Goal: Task Accomplishment & Management: Manage account settings

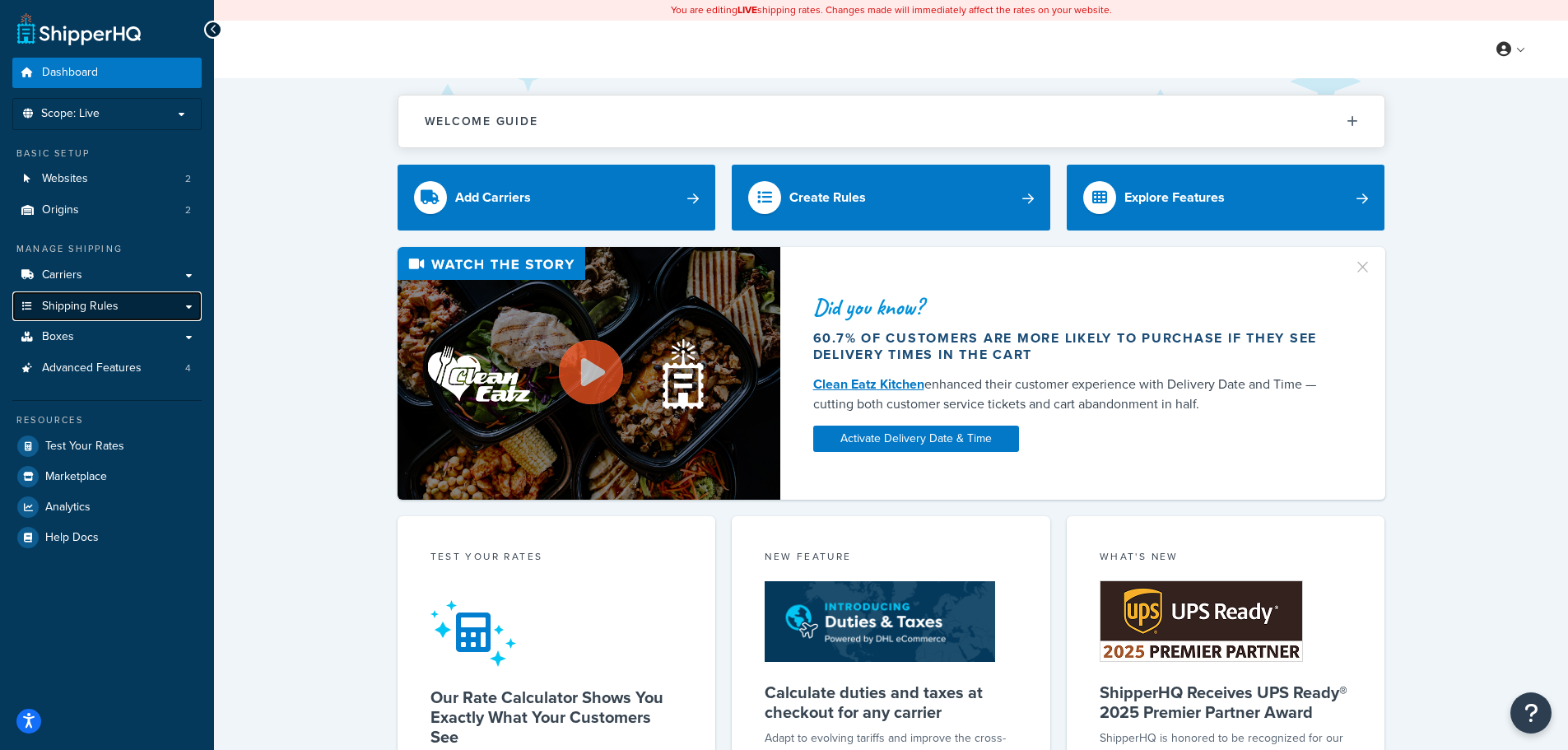
click at [62, 306] on span "Shipping Rules" at bounding box center [79, 307] width 77 height 14
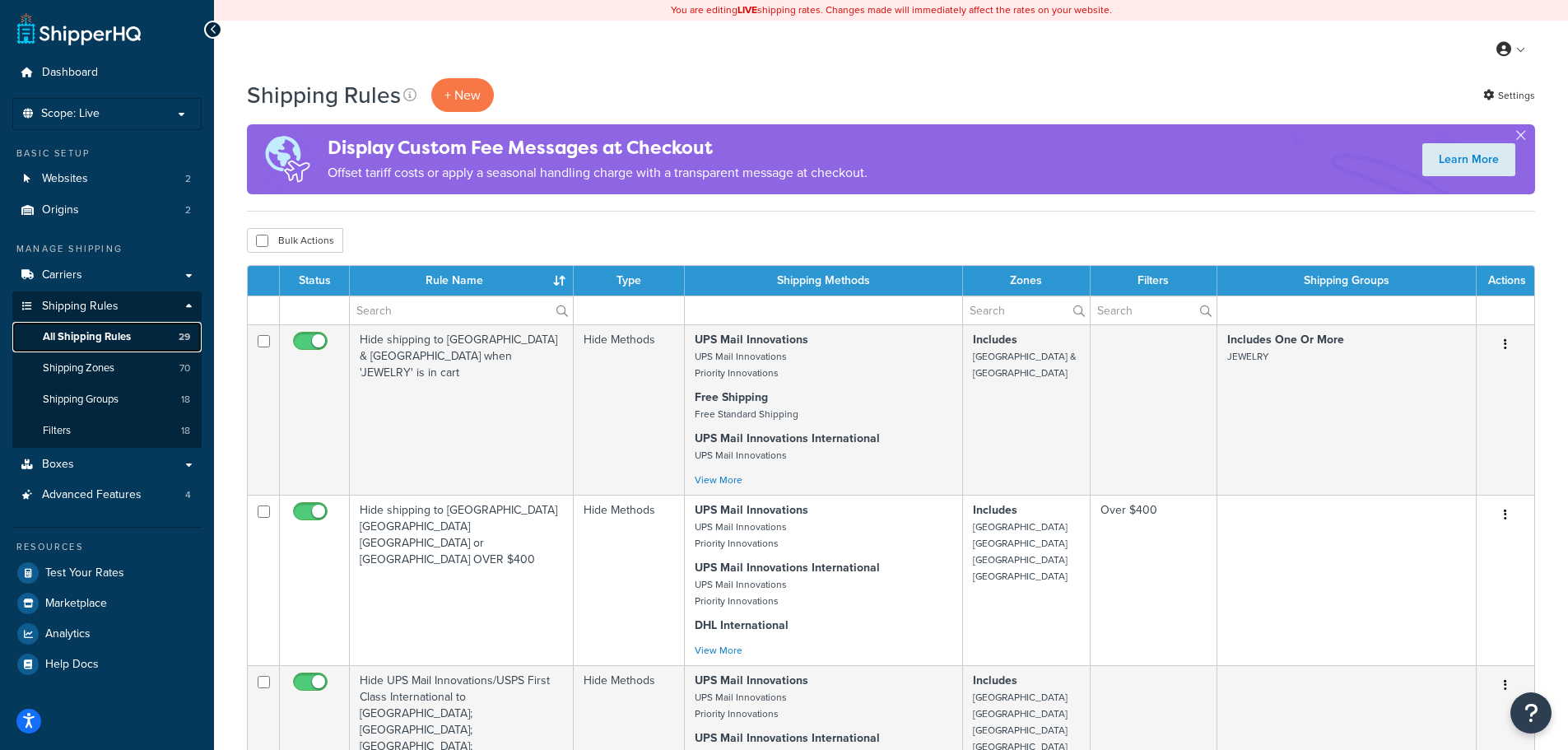
click at [78, 330] on span "All Shipping Rules" at bounding box center [86, 337] width 88 height 14
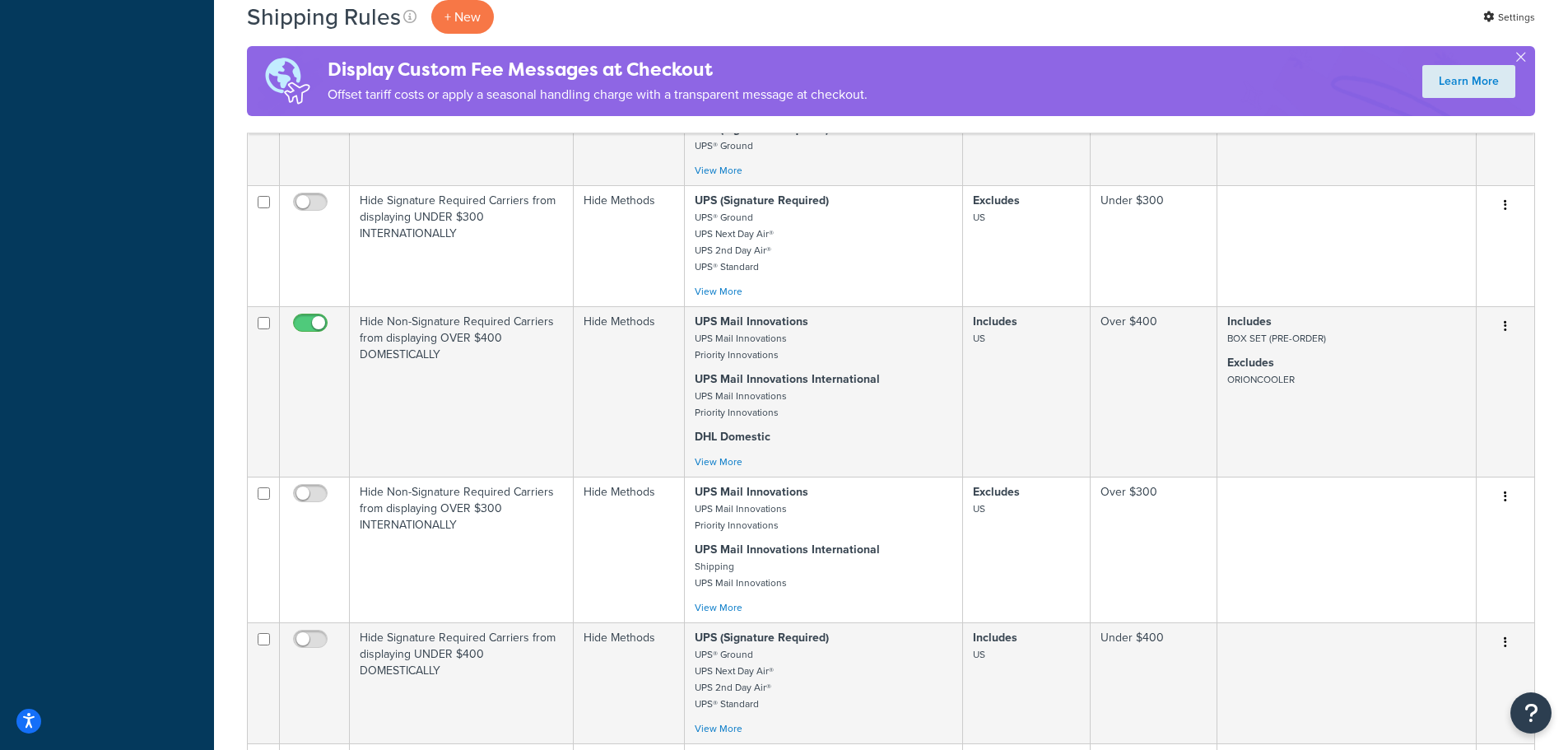
scroll to position [1574, 0]
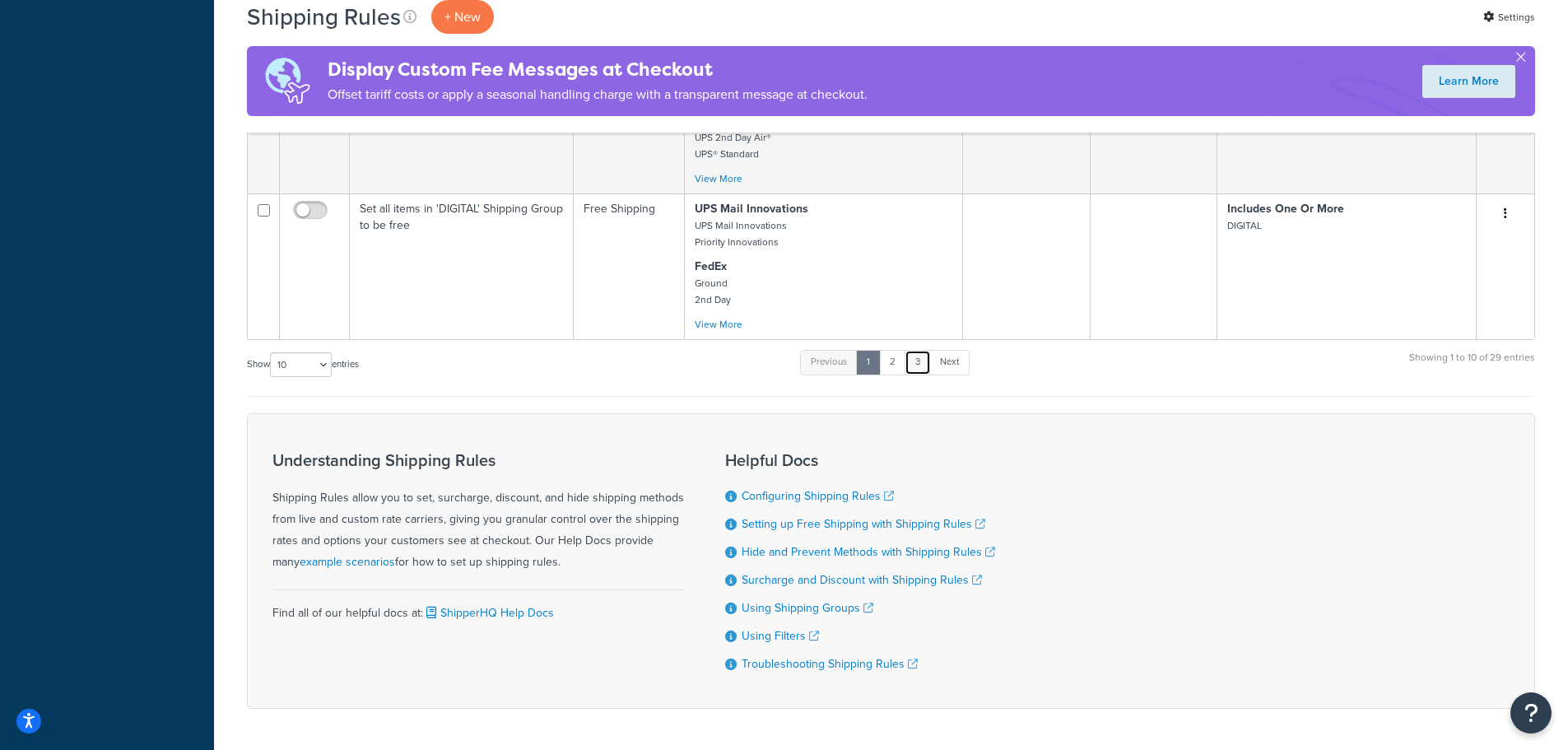
click at [915, 350] on link "3" at bounding box center [918, 362] width 27 height 25
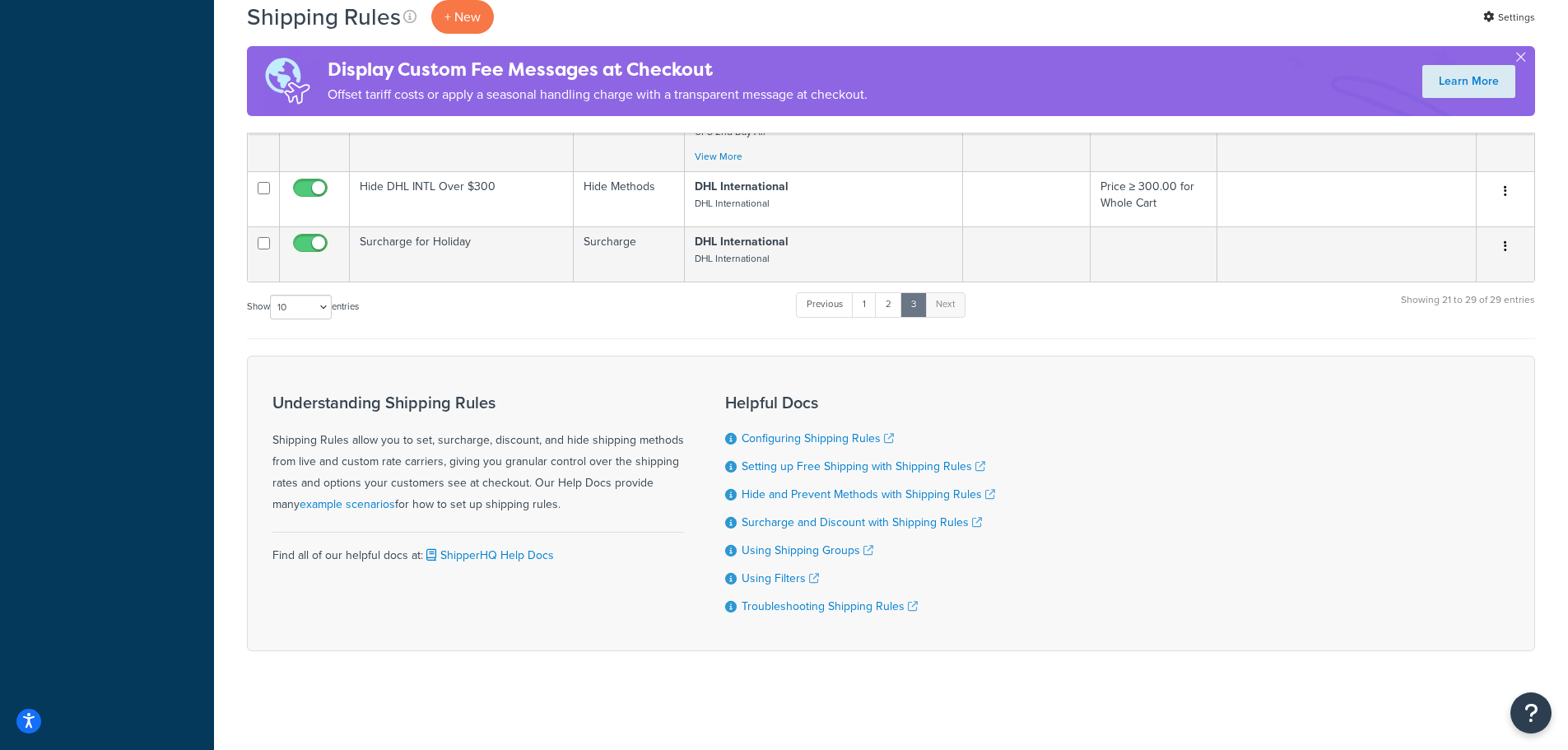
scroll to position [1148, 0]
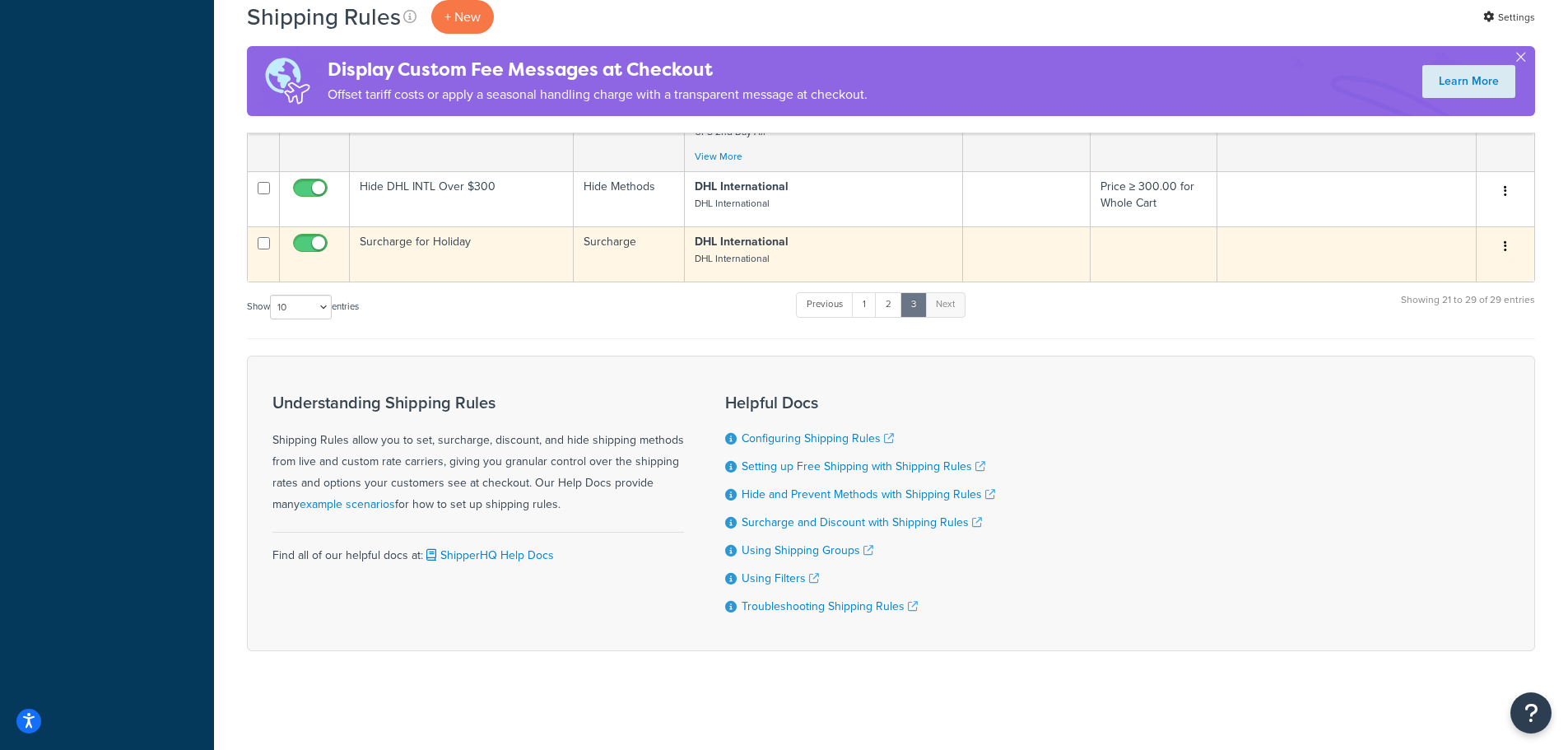
click at [1503, 247] on button "button" at bounding box center [1505, 246] width 23 height 27
click at [1424, 278] on link "Edit" at bounding box center [1451, 278] width 130 height 34
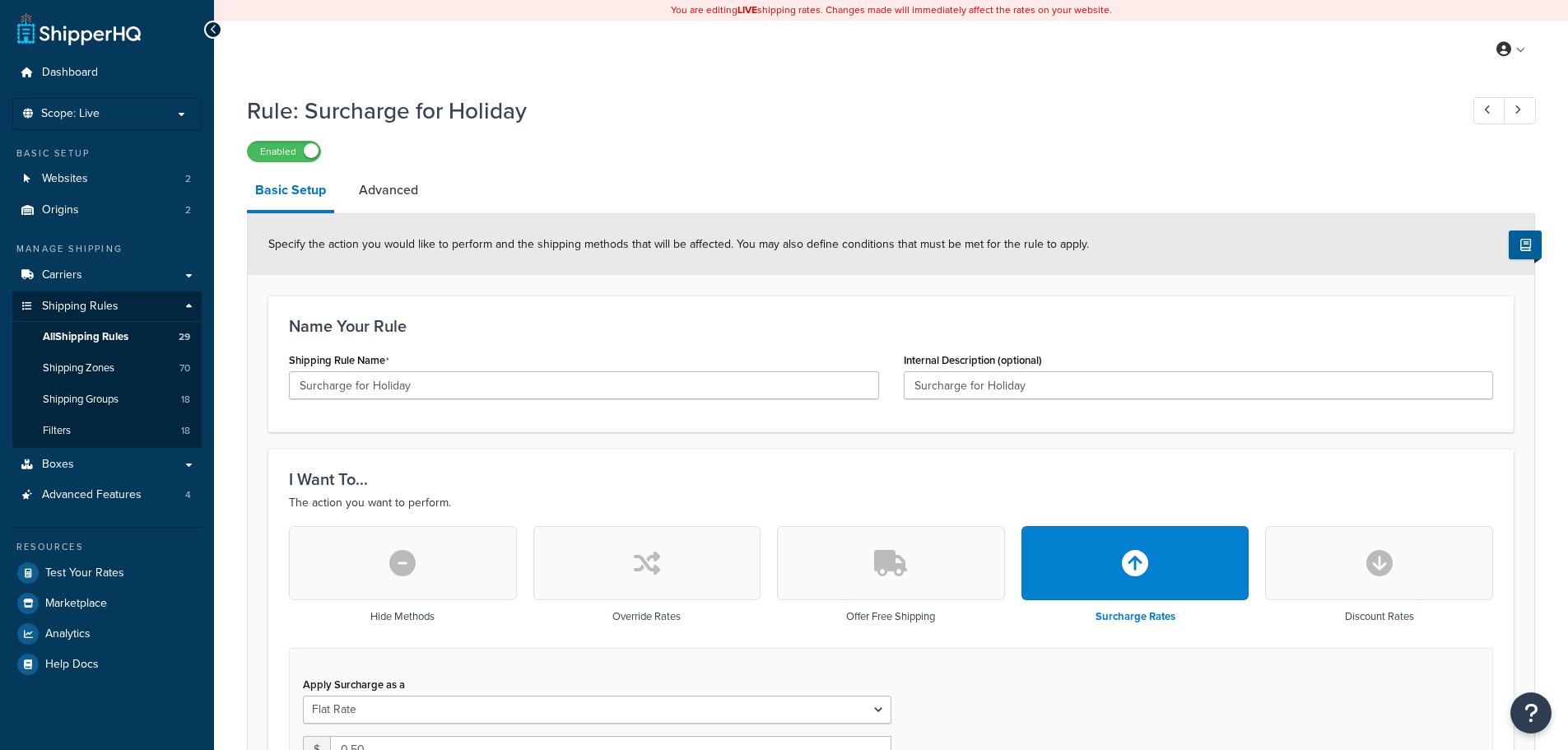
select select "CART"
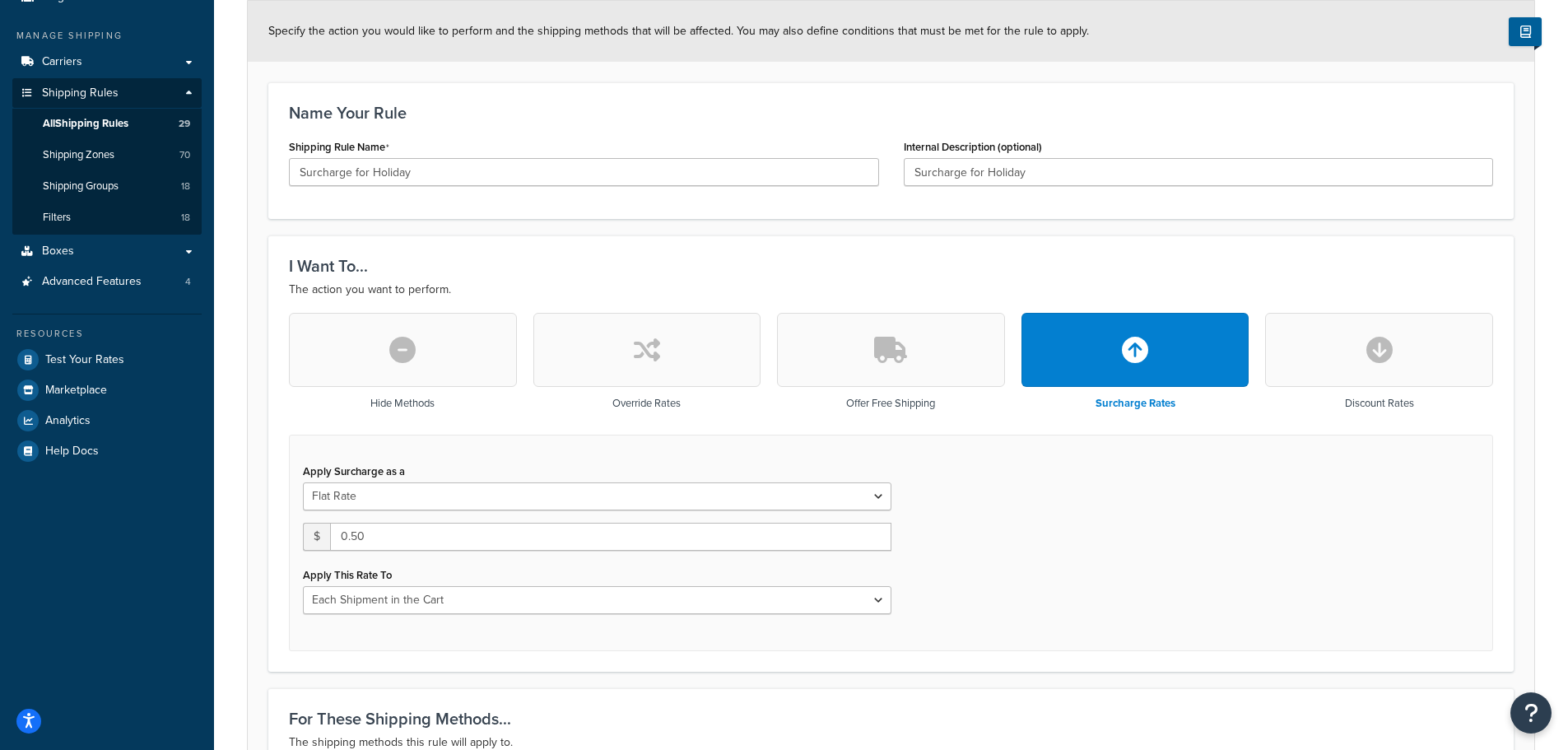
scroll to position [247, 0]
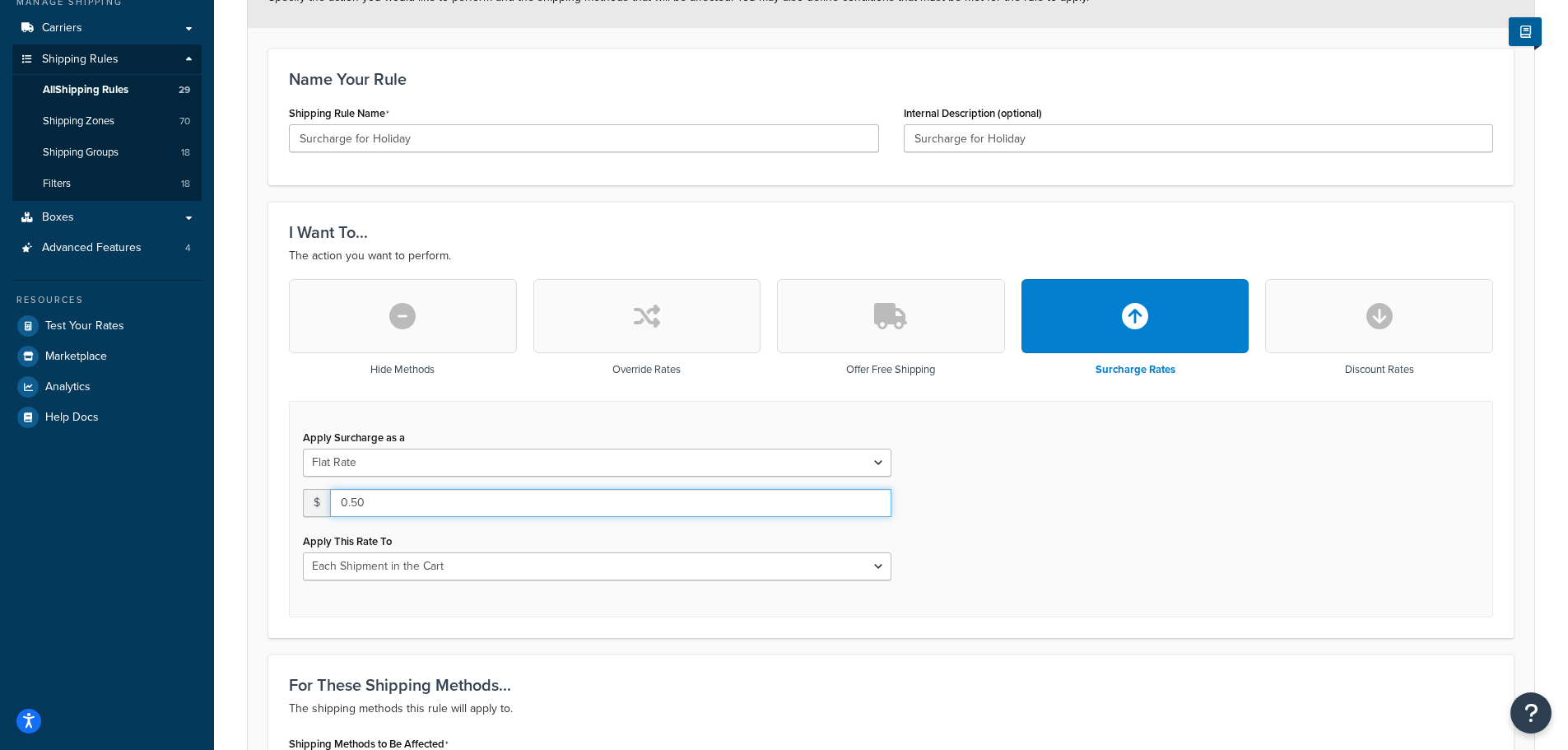
drag, startPoint x: 379, startPoint y: 500, endPoint x: 219, endPoint y: 494, distance: 160.1
click at [219, 494] on div "Rule: Surcharge for Holiday Enabled Basic Setup Advanced Specify the action you…" at bounding box center [890, 511] width 1354 height 1343
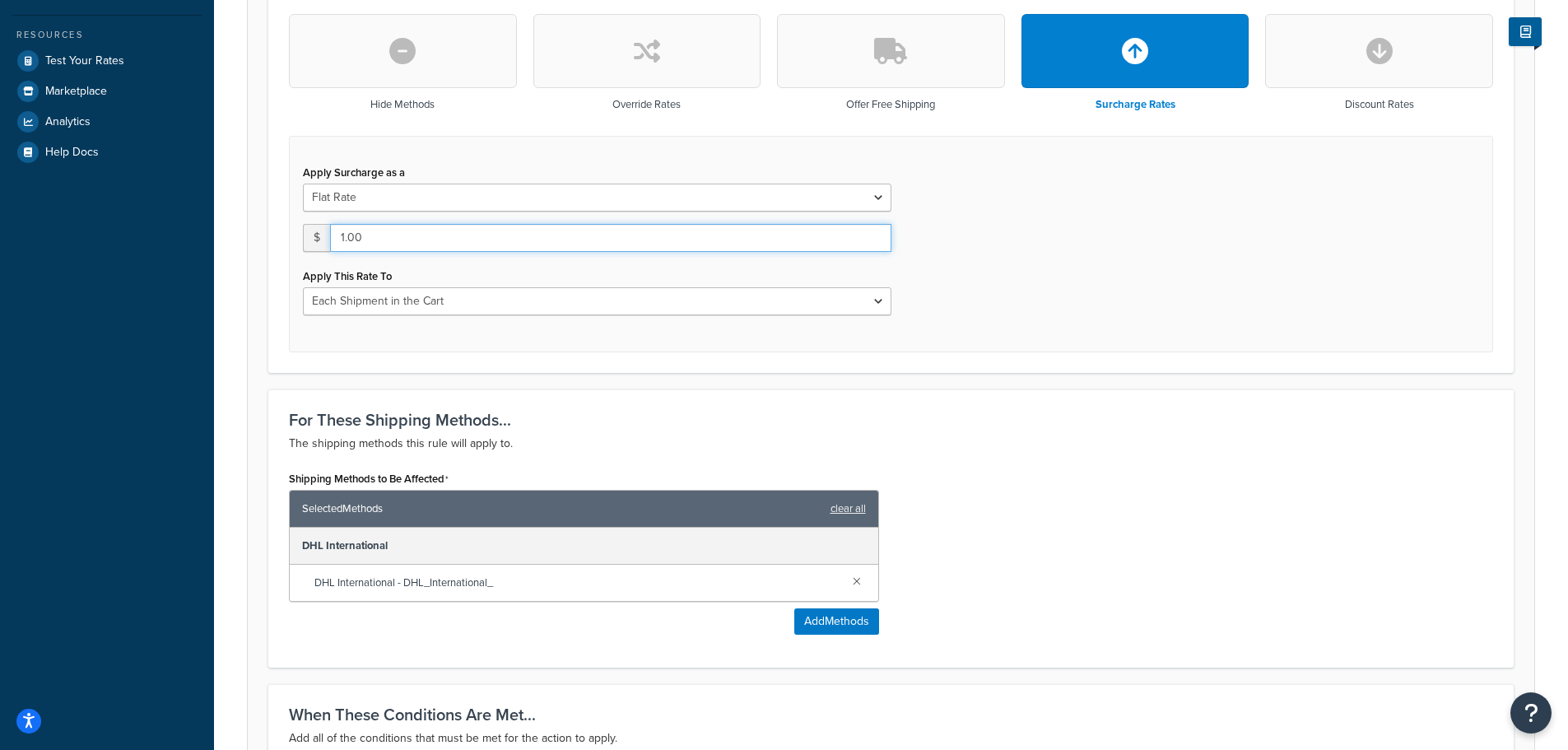
scroll to position [659, 0]
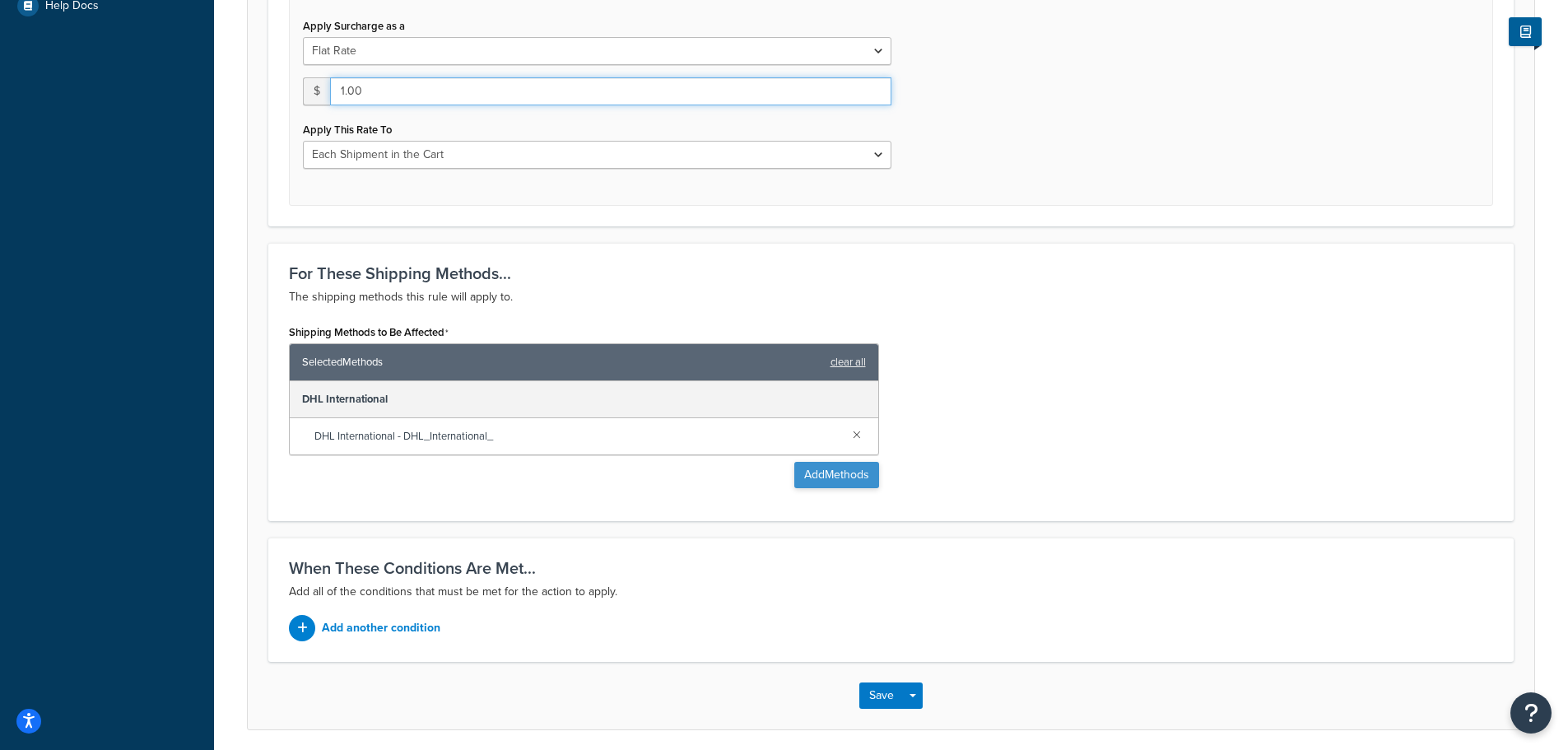
type input "1.00"
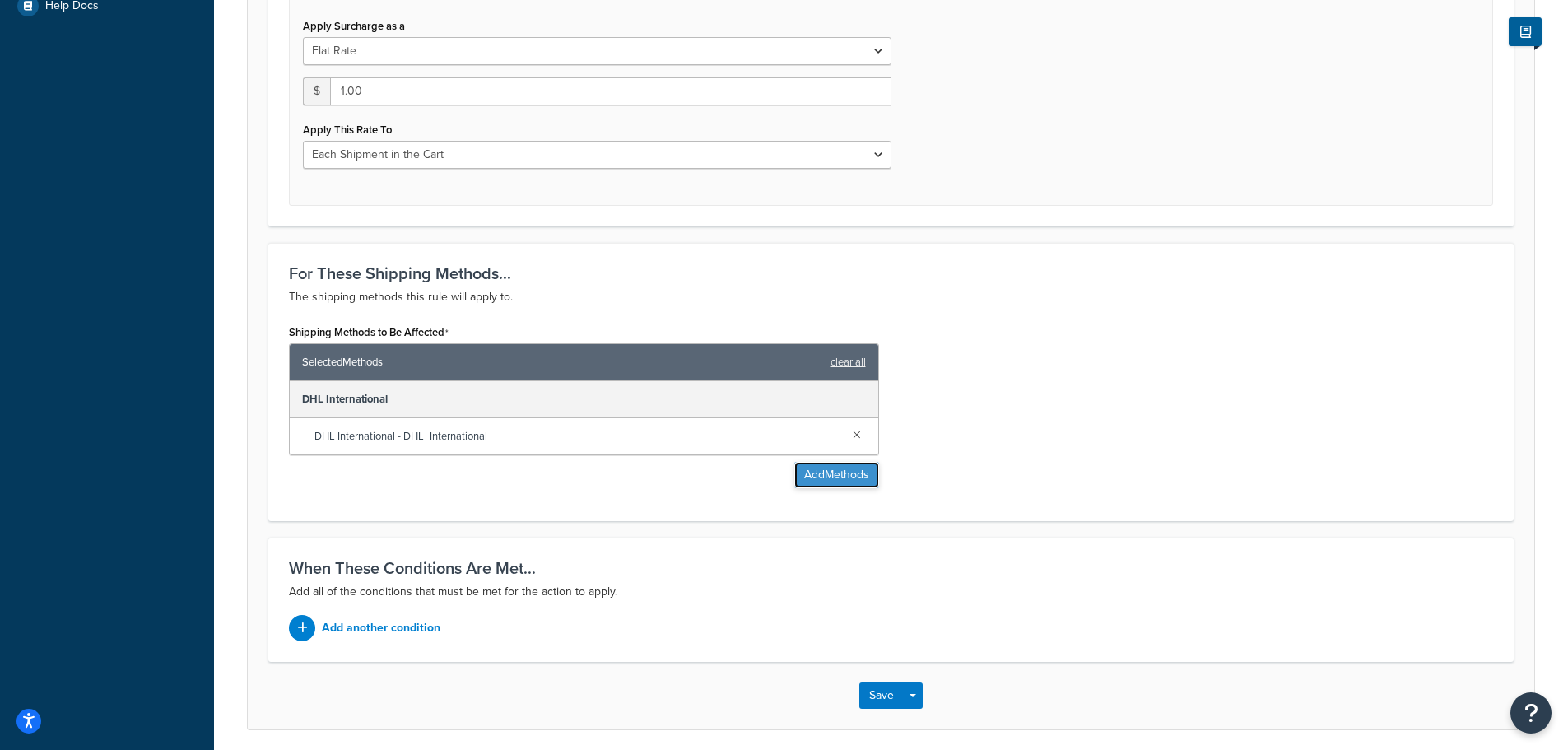
click at [802, 472] on button "Add Methods" at bounding box center [837, 475] width 84 height 27
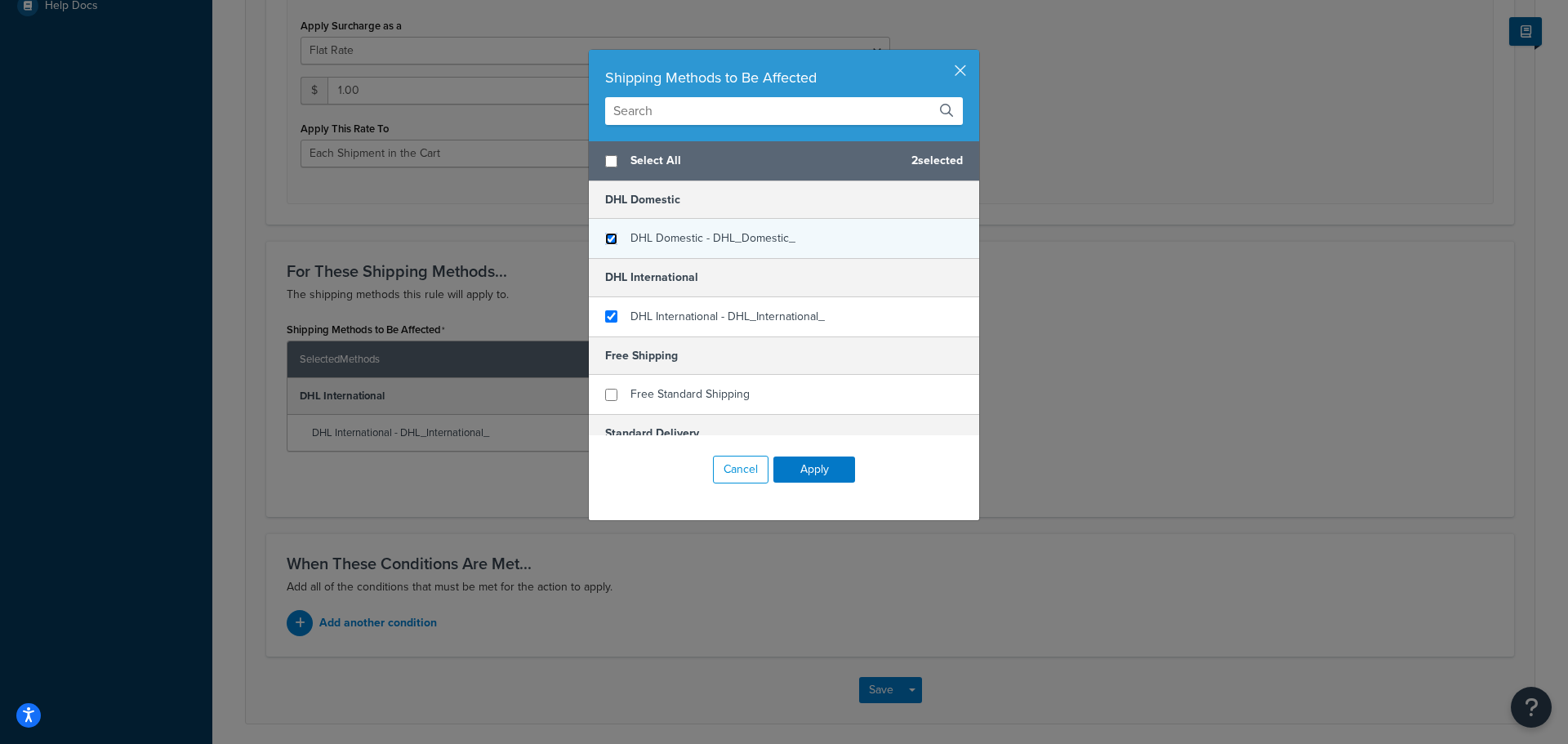
click at [605, 240] on input "checkbox" at bounding box center [611, 238] width 12 height 12
checkbox input "true"
click at [839, 467] on button "Apply" at bounding box center [814, 469] width 82 height 27
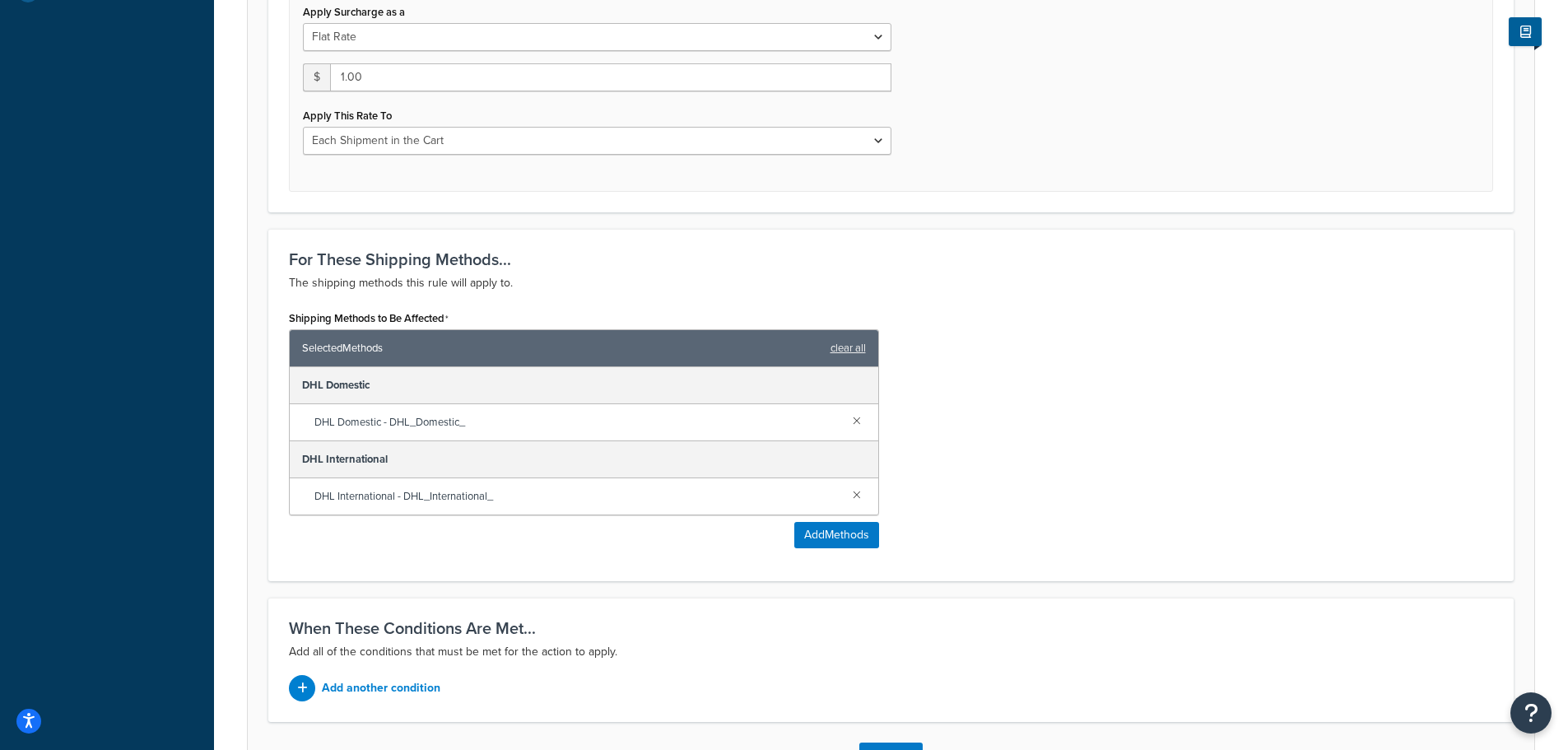
scroll to position [795, 0]
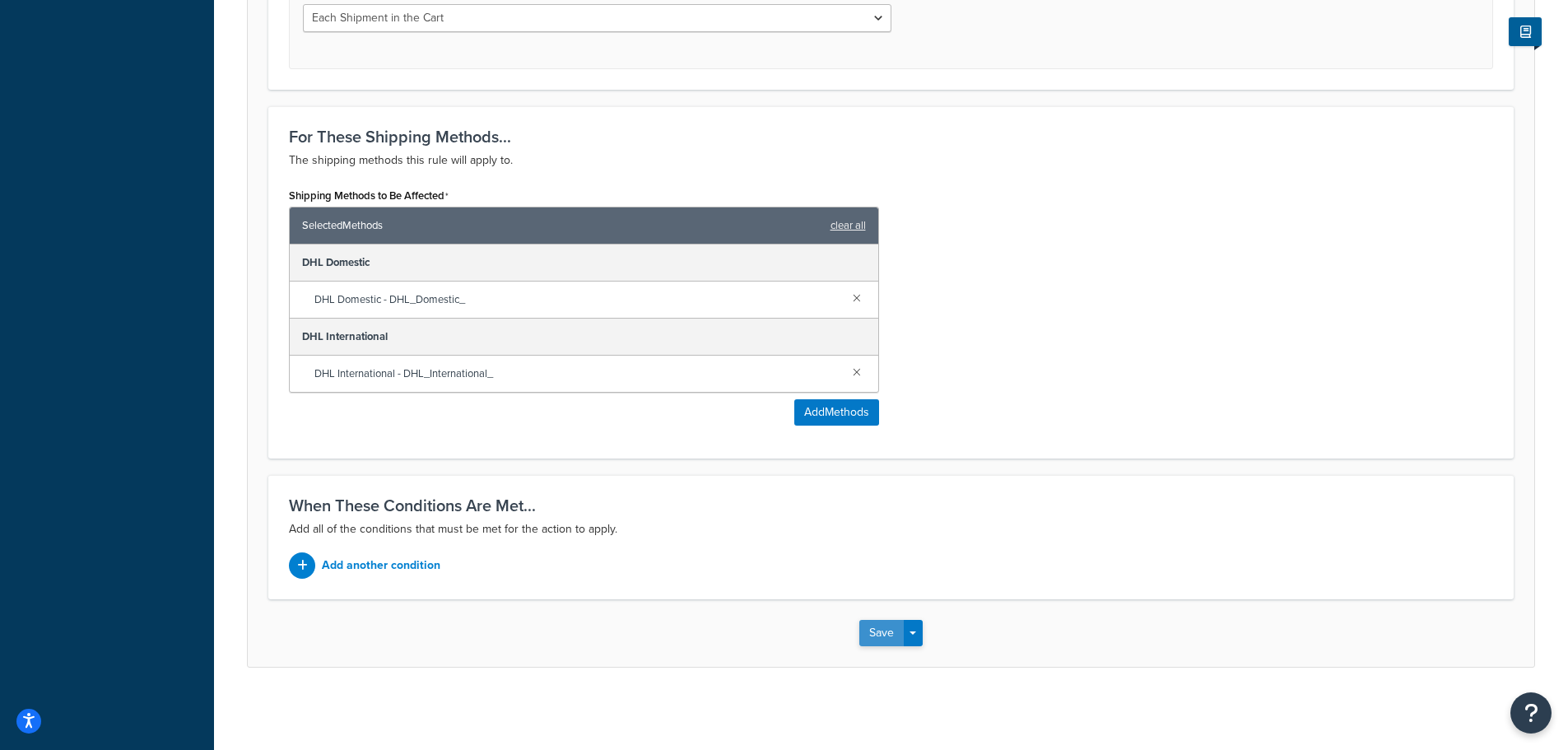
click at [880, 634] on button "Save" at bounding box center [881, 633] width 45 height 27
